Goal: Transaction & Acquisition: Purchase product/service

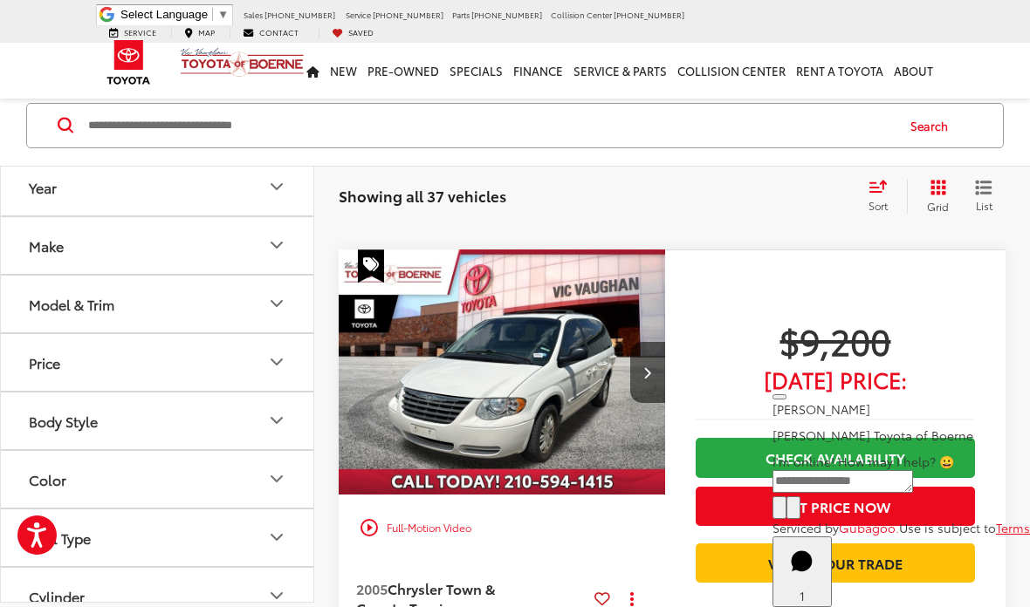
click at [408, 55] on link "Pre-Owned" at bounding box center [403, 71] width 82 height 56
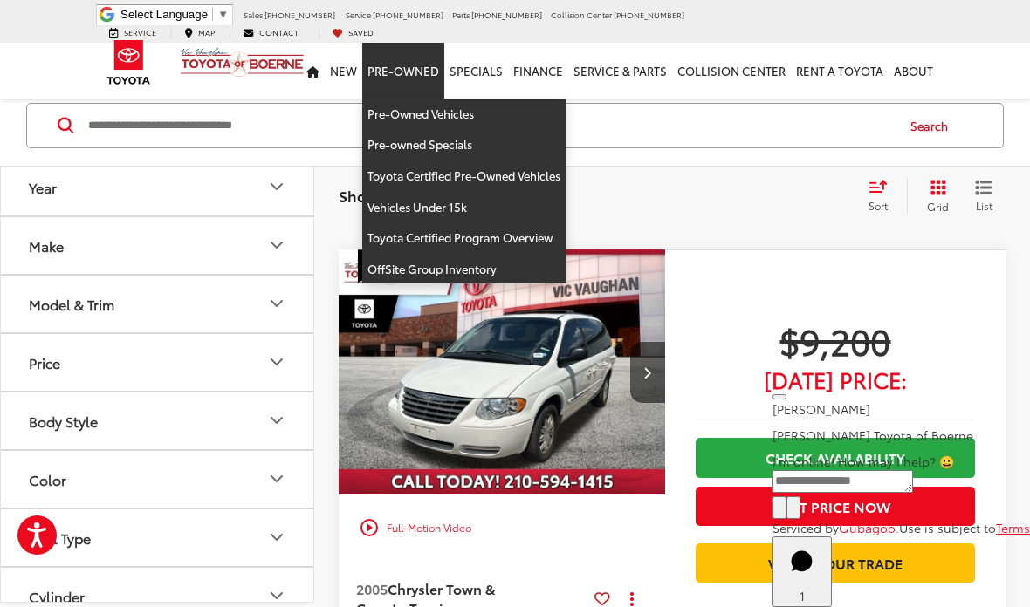
click at [414, 193] on link "Vehicles Under 15k" at bounding box center [463, 207] width 203 height 31
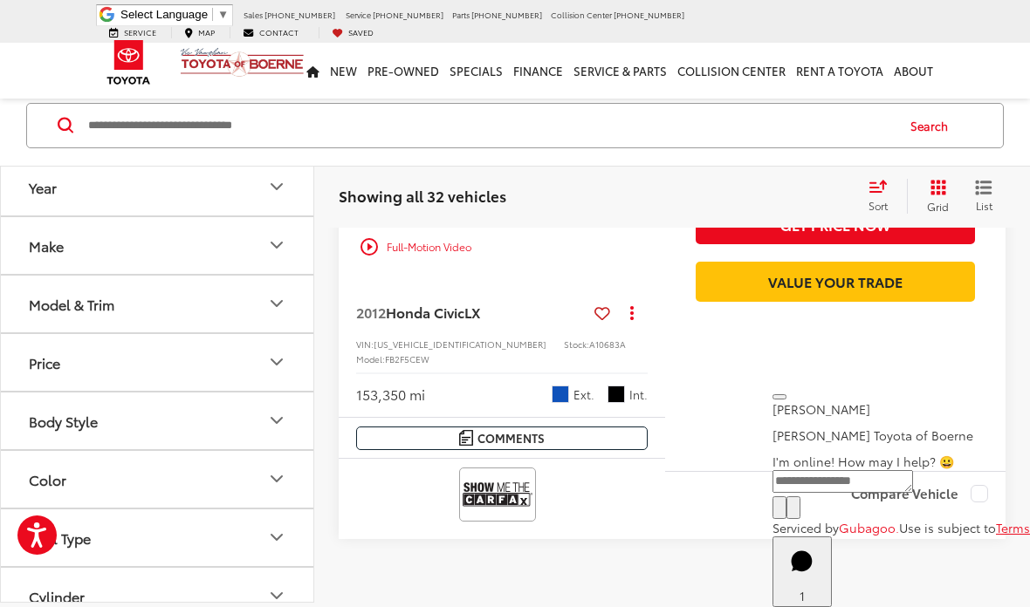
scroll to position [6856, 0]
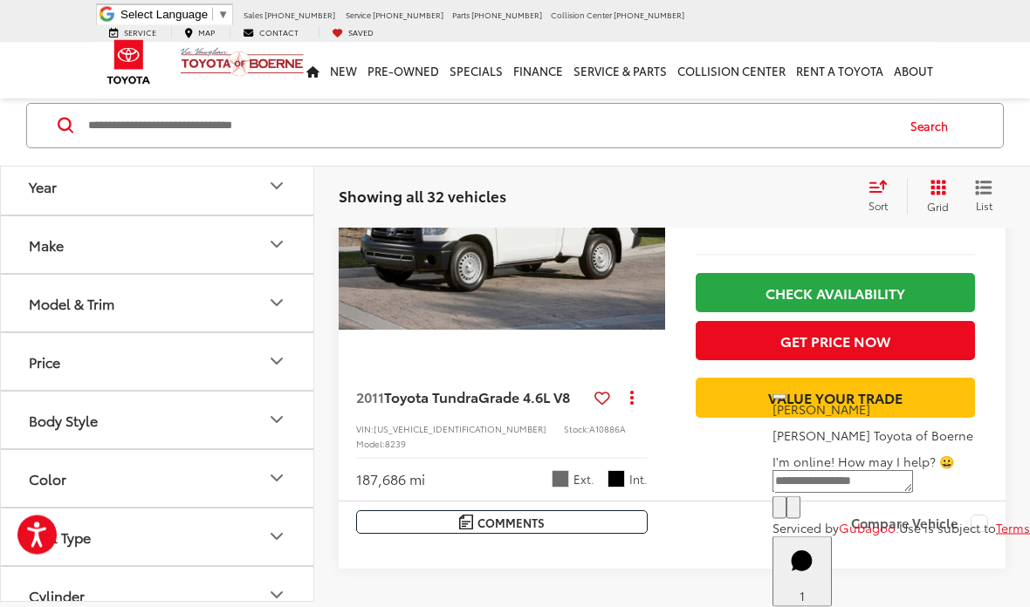
scroll to position [6807, 0]
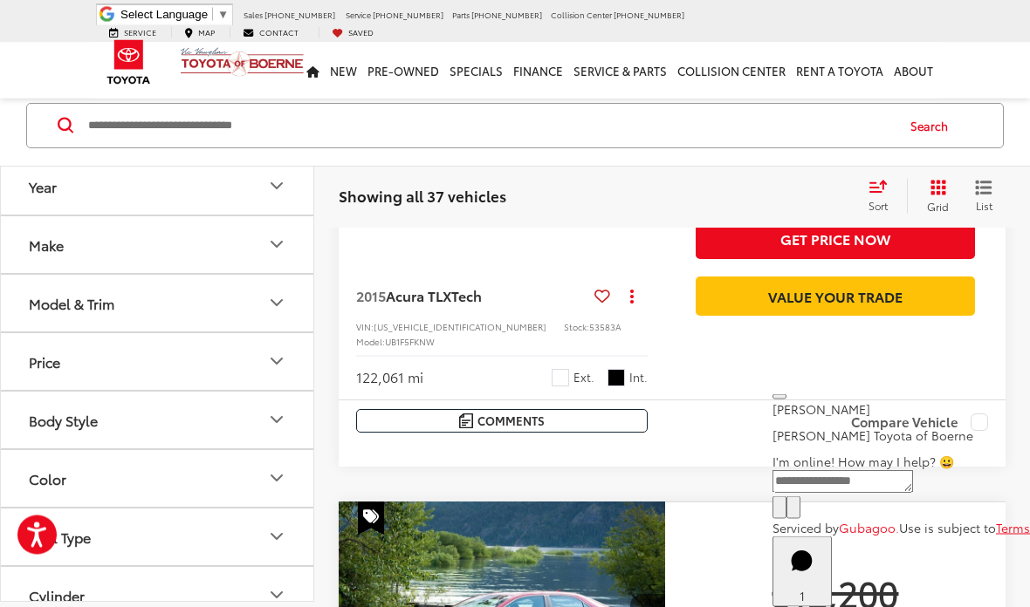
scroll to position [4955, 0]
